Goal: Information Seeking & Learning: Learn about a topic

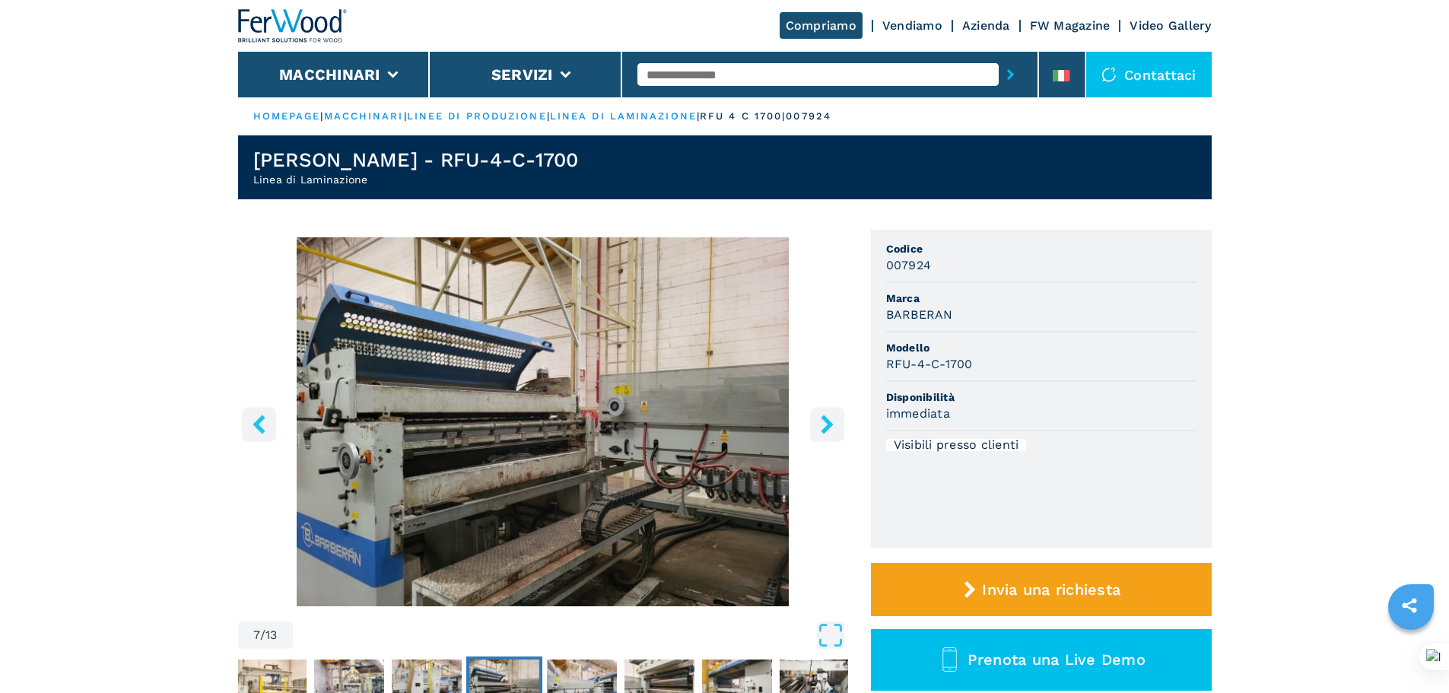
click at [834, 72] on input "text" at bounding box center [817, 74] width 361 height 23
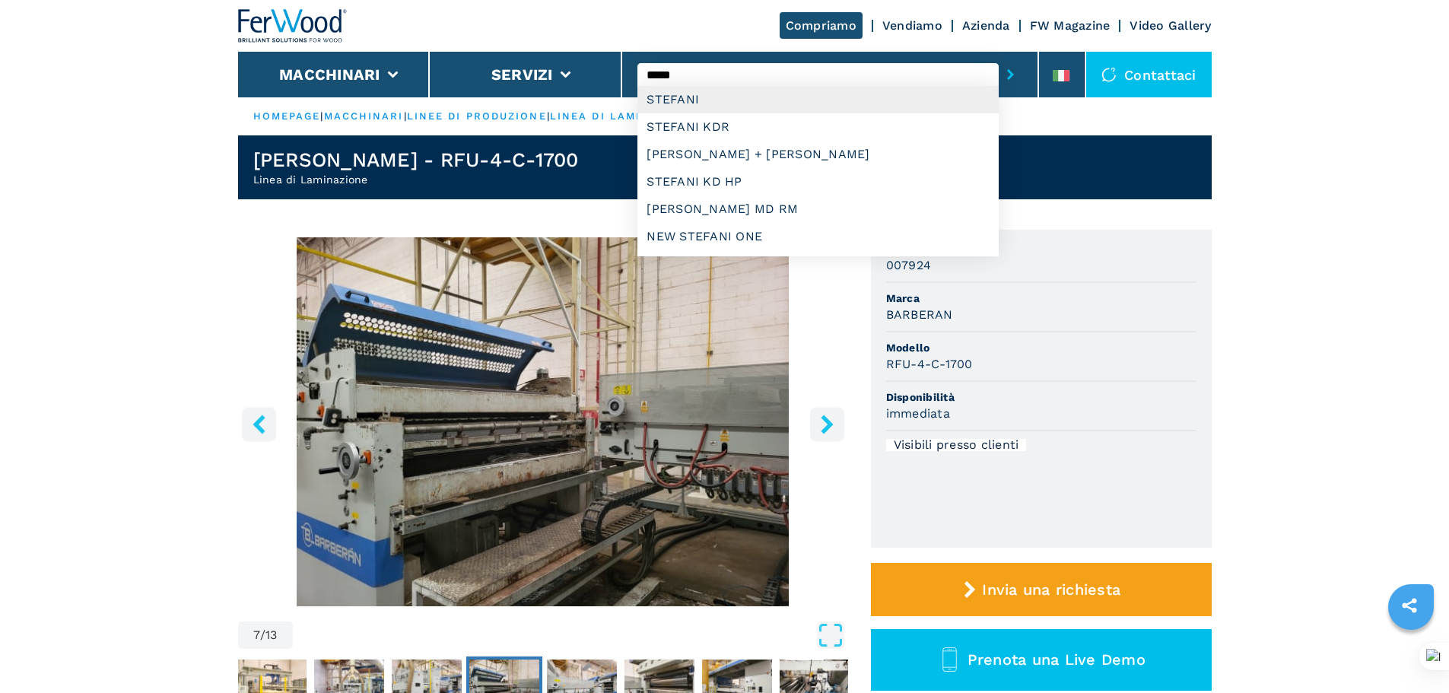
click at [780, 87] on div "STEFANI" at bounding box center [817, 99] width 361 height 27
type input "*******"
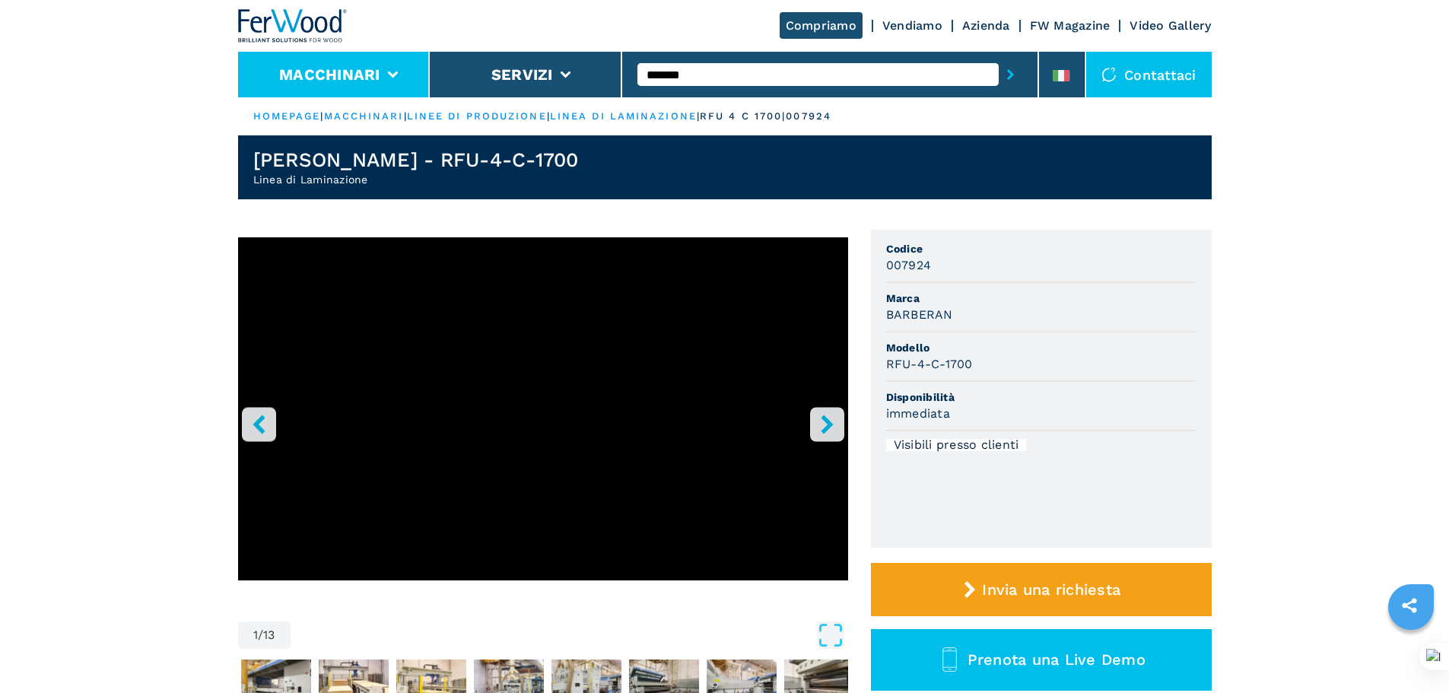
click at [393, 78] on li "Macchinari" at bounding box center [334, 75] width 192 height 46
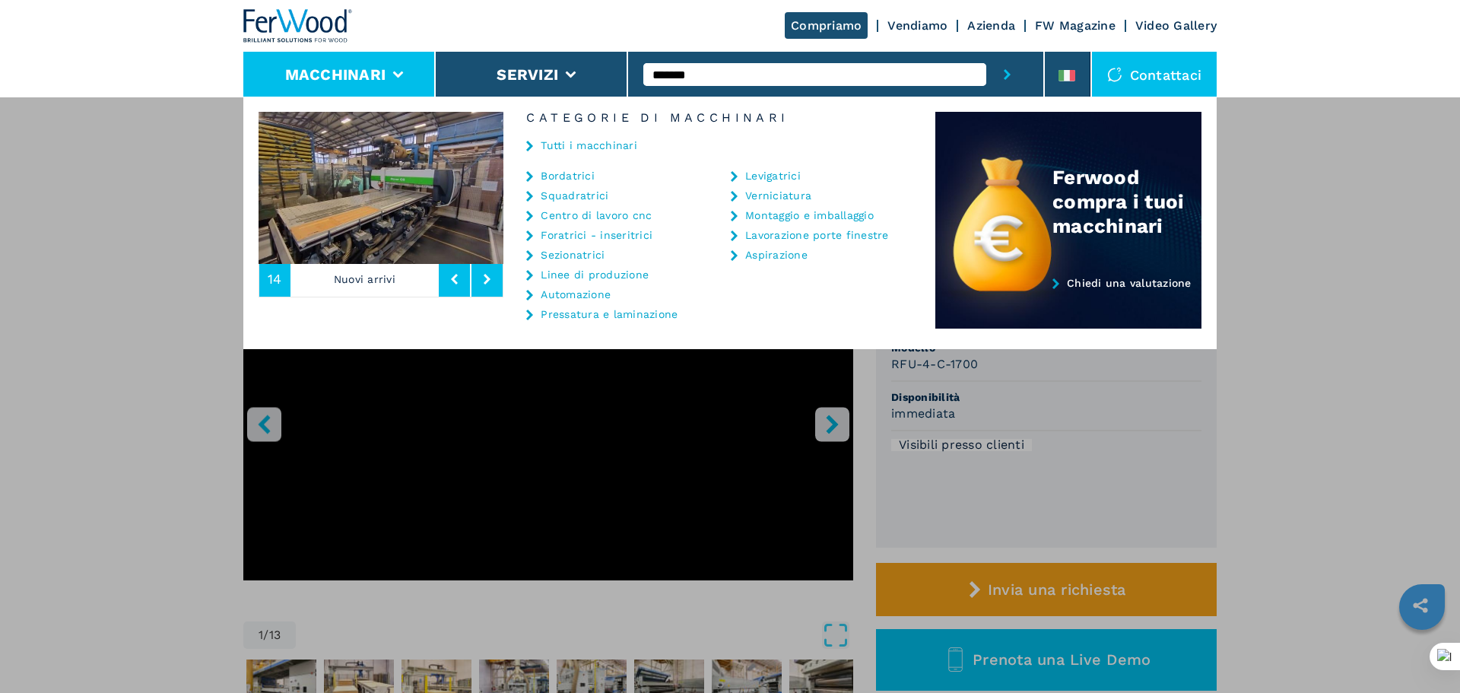
click at [574, 176] on link "Bordatrici" at bounding box center [568, 175] width 54 height 11
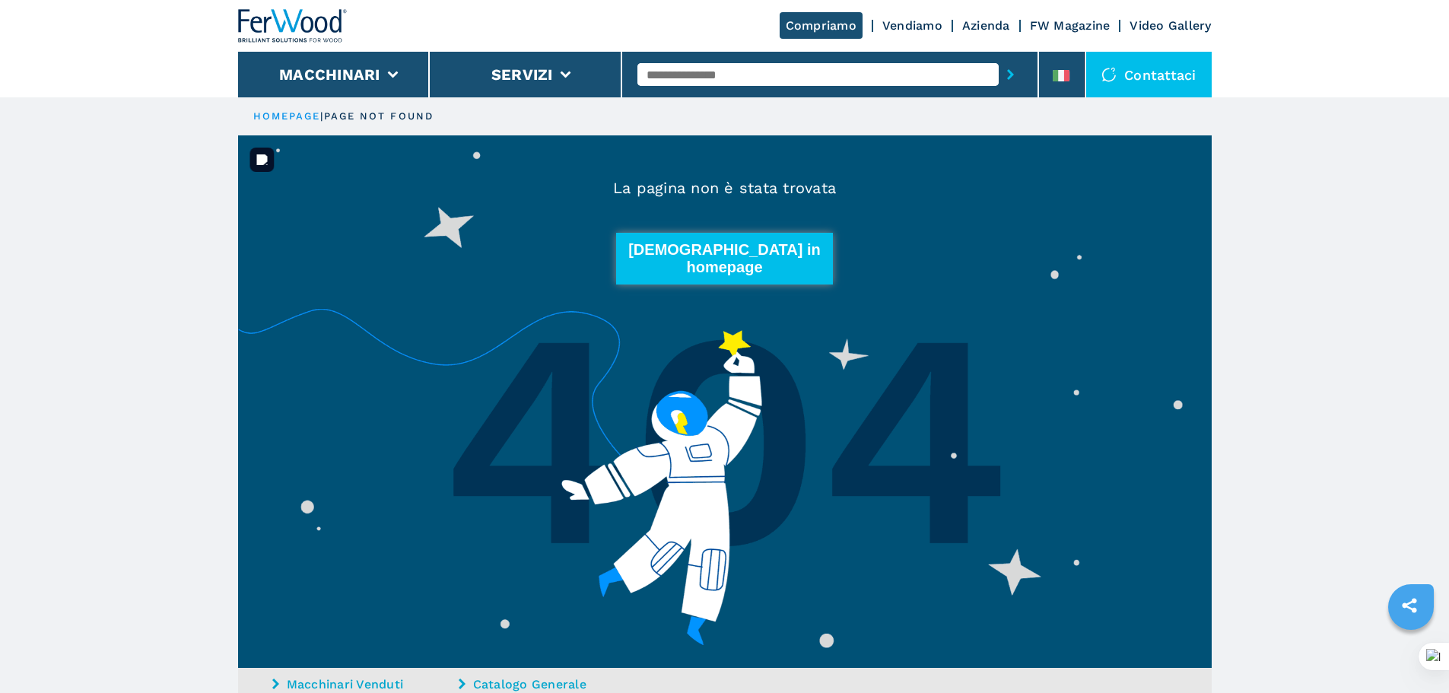
click at [698, 240] on button "Torna in homepage" at bounding box center [725, 259] width 218 height 52
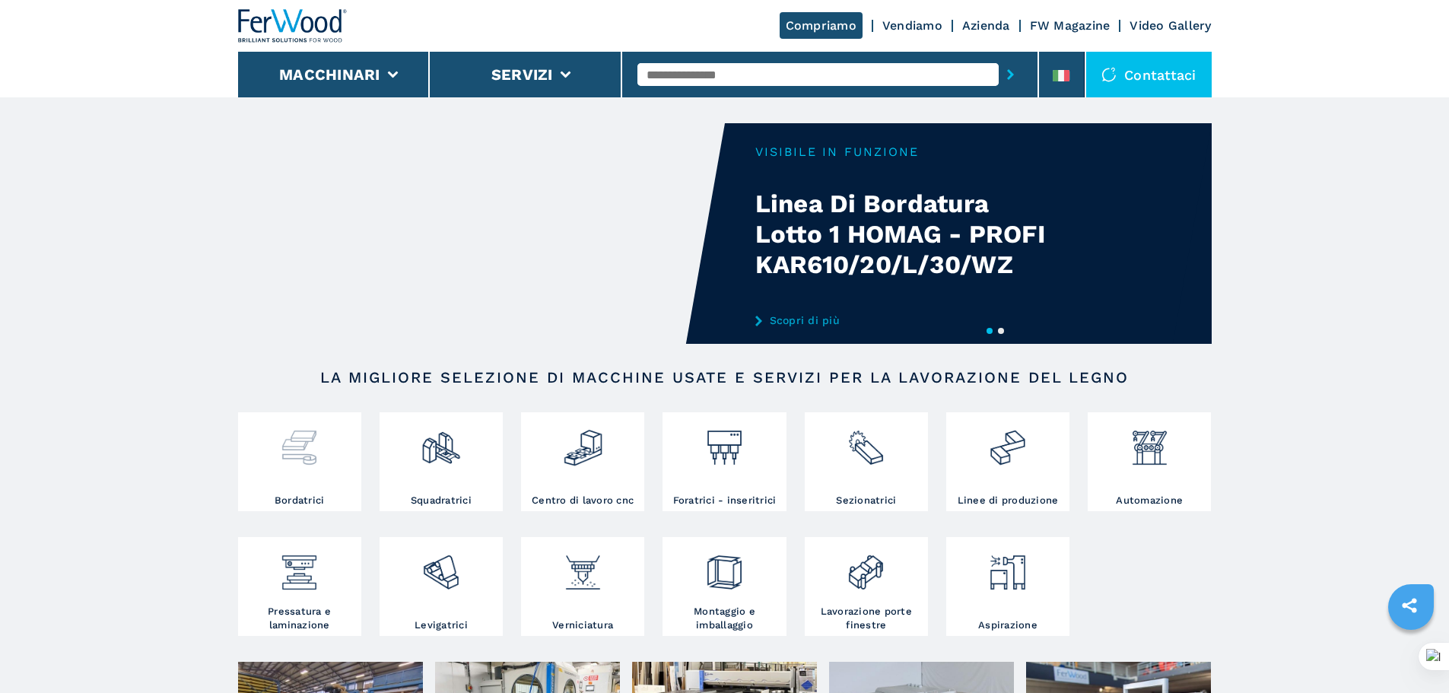
click at [294, 456] on img at bounding box center [299, 442] width 40 height 52
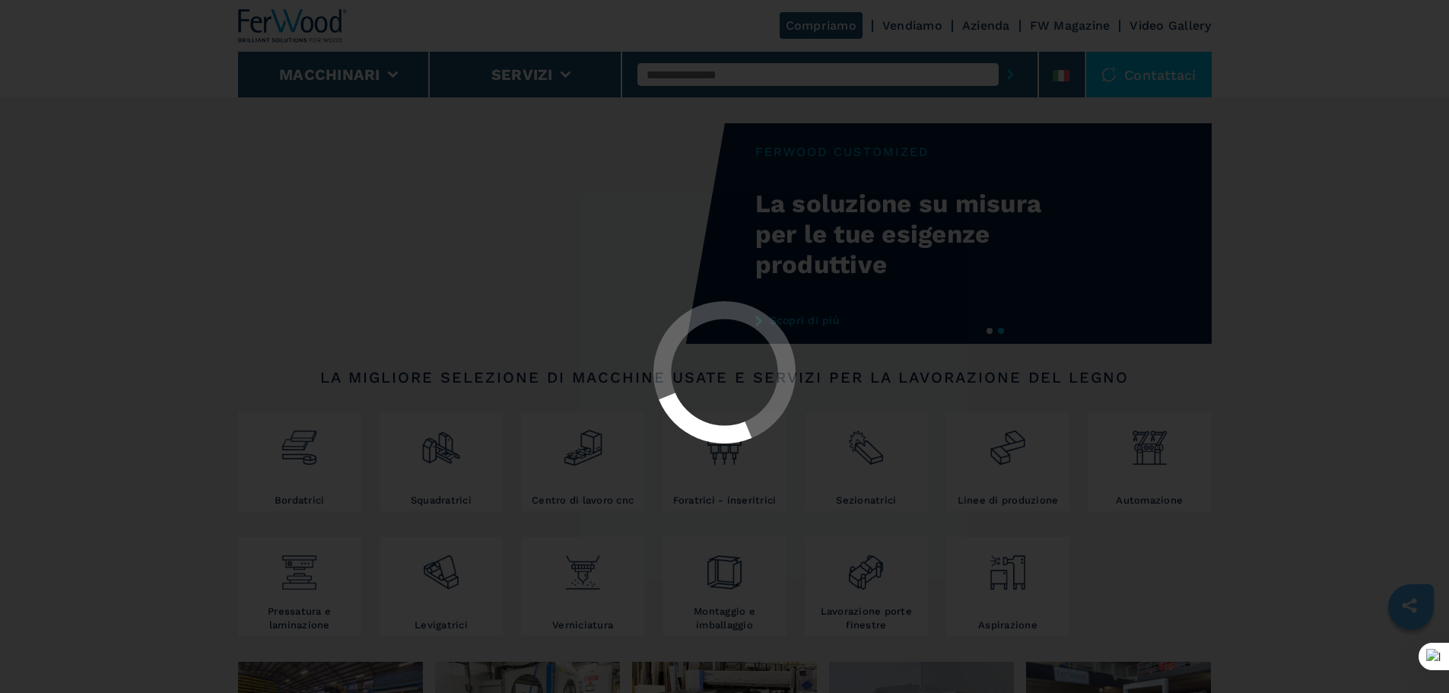
click at [1352, 178] on div at bounding box center [724, 346] width 1449 height 693
click at [1239, 327] on div at bounding box center [725, 373] width 1422 height 145
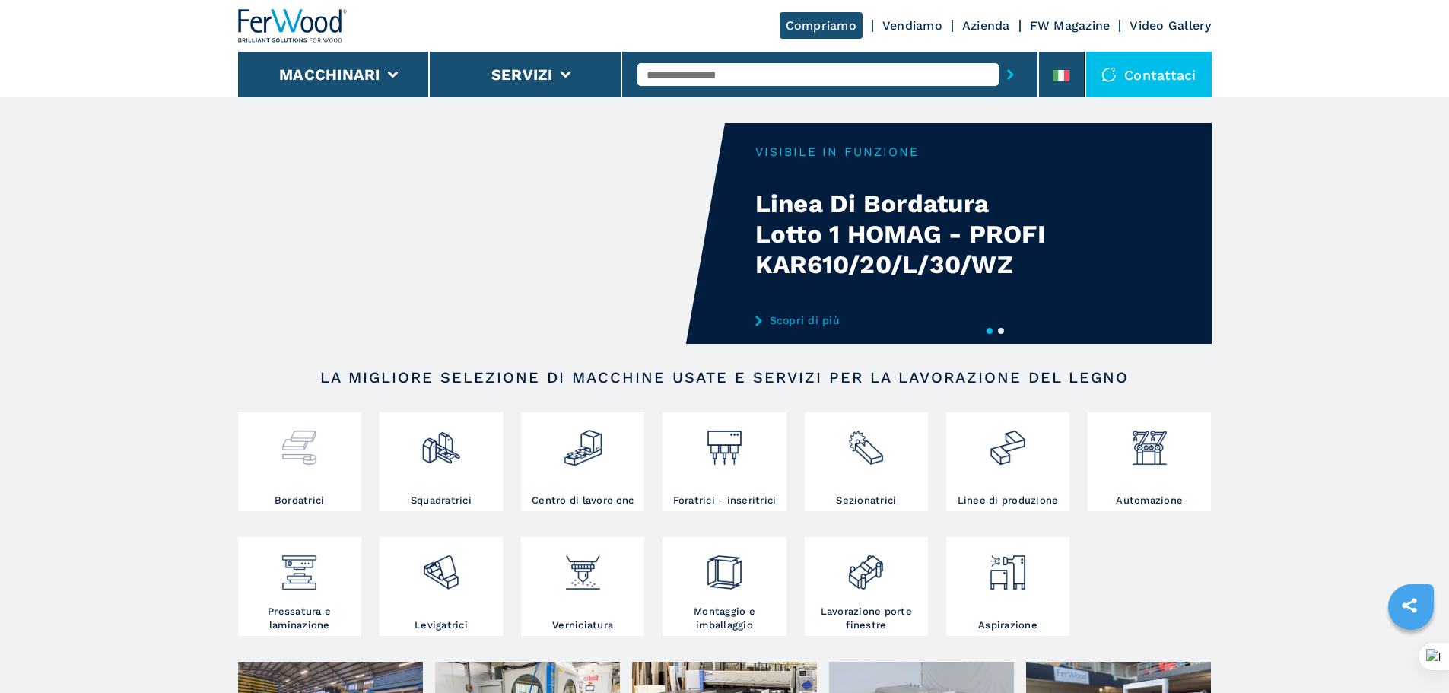
click at [314, 466] on img at bounding box center [299, 442] width 40 height 52
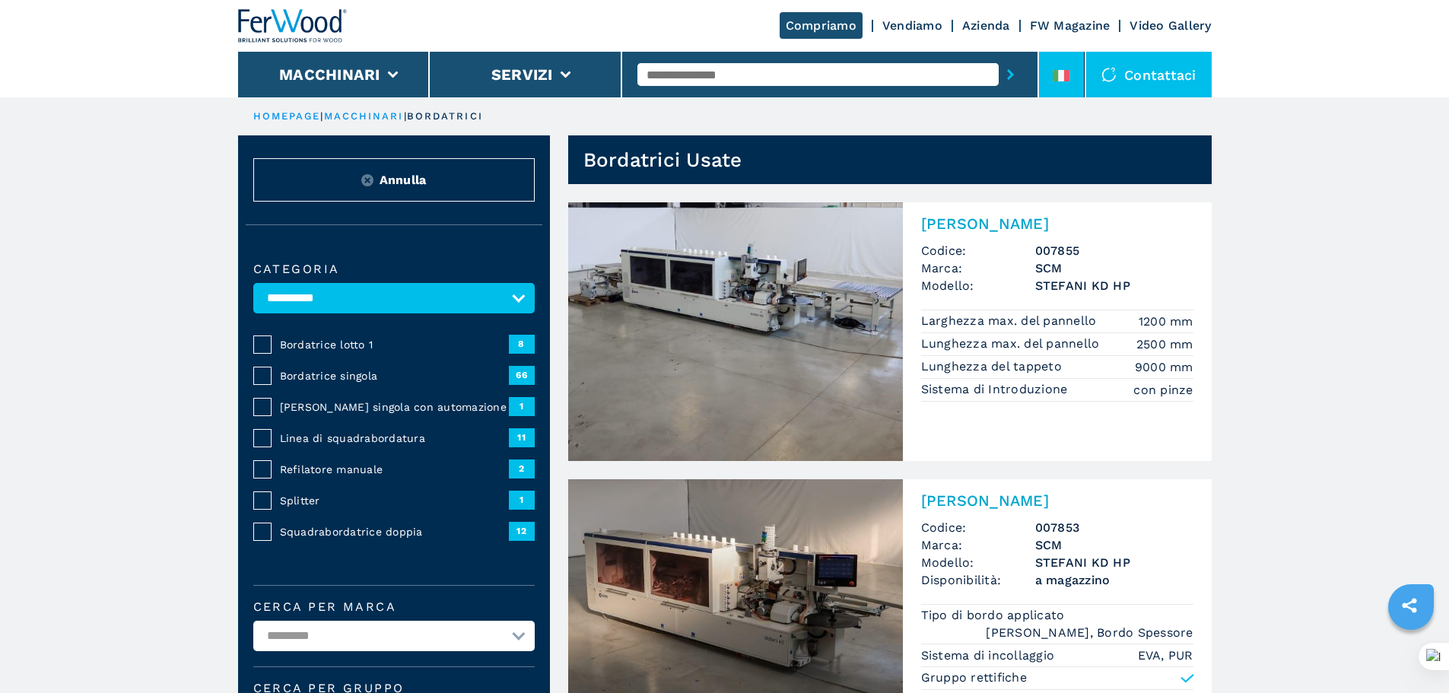
click at [1072, 76] on li at bounding box center [1062, 75] width 46 height 46
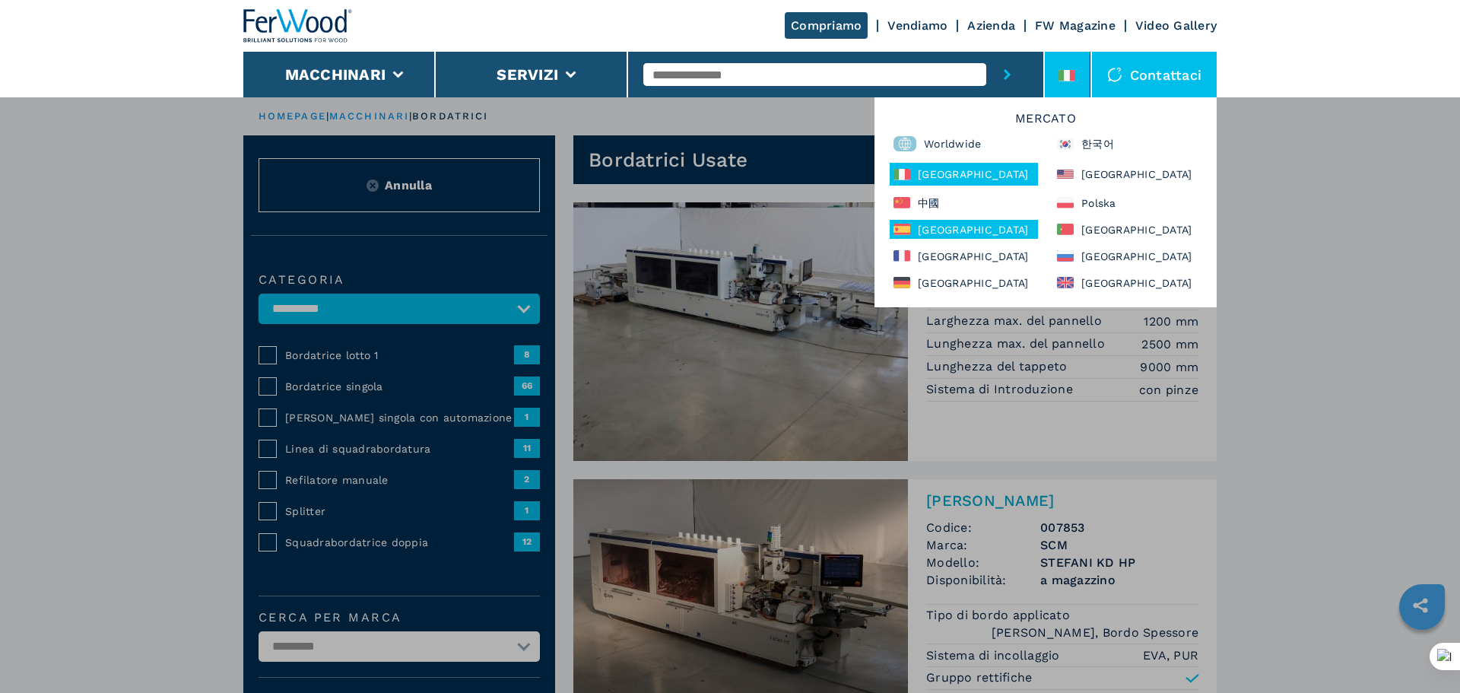
click at [949, 229] on div "España" at bounding box center [964, 229] width 148 height 19
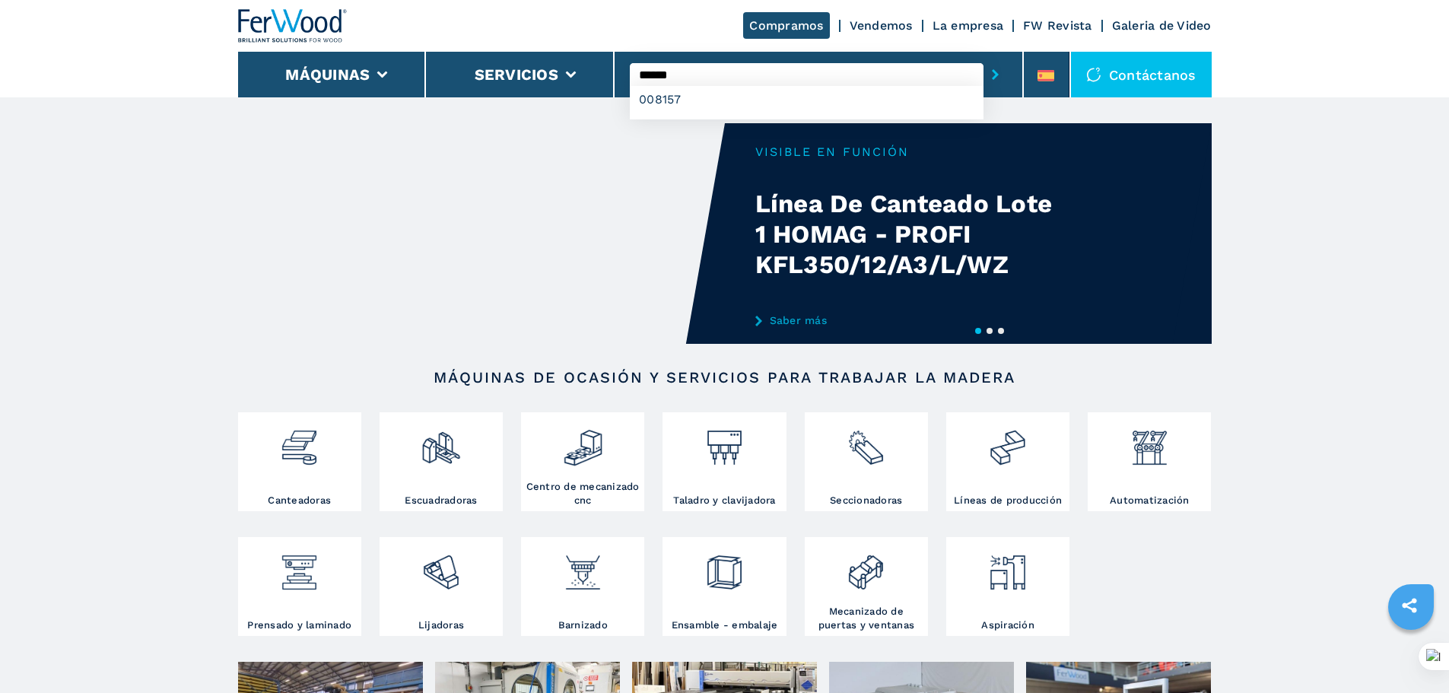
type input "******"
click at [984, 57] on button "submit-button" at bounding box center [996, 74] width 24 height 35
